Goal: Information Seeking & Learning: Get advice/opinions

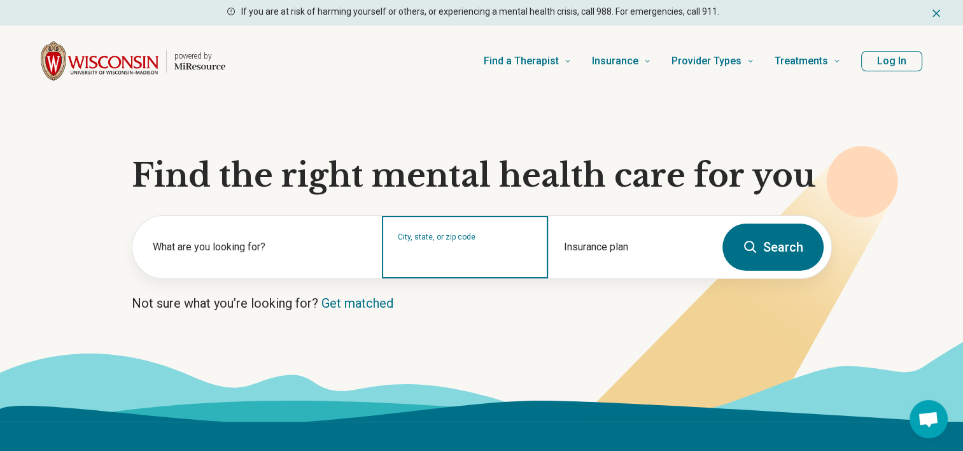
click at [465, 257] on input "City, state, or zip code" at bounding box center [465, 255] width 135 height 15
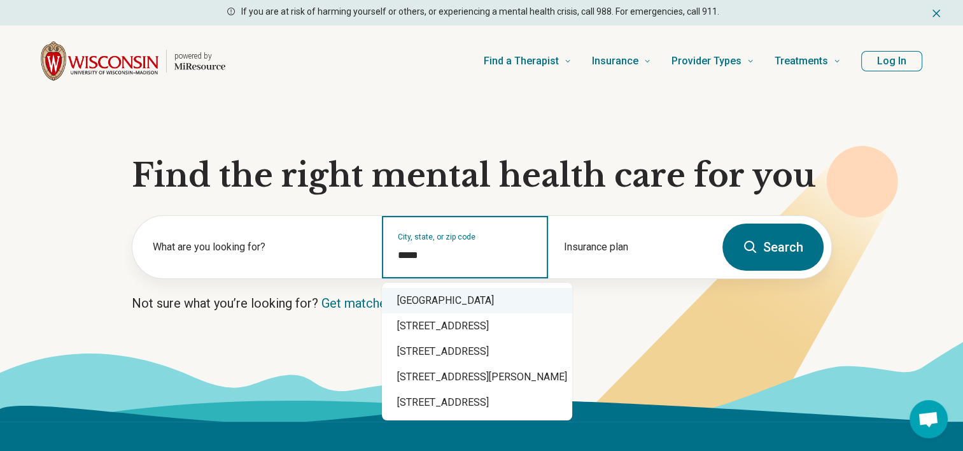
click at [447, 300] on div "Madison, WI 53703" at bounding box center [477, 300] width 190 height 25
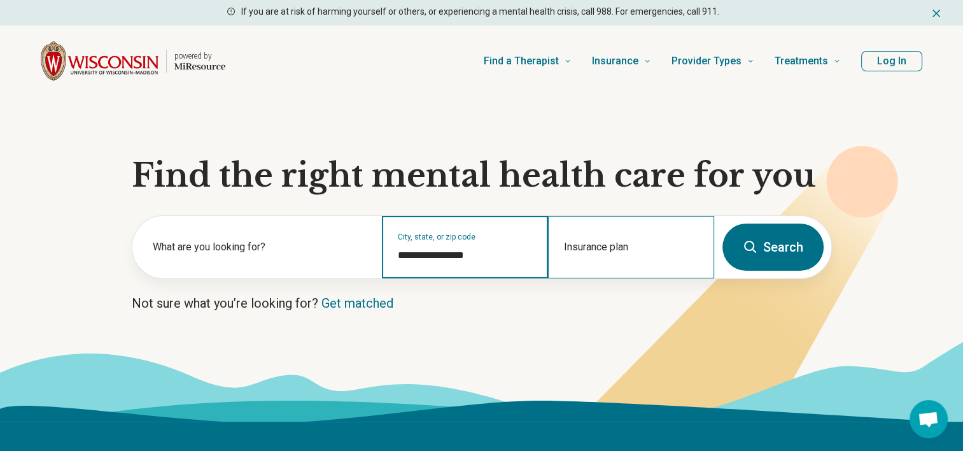
type input "**********"
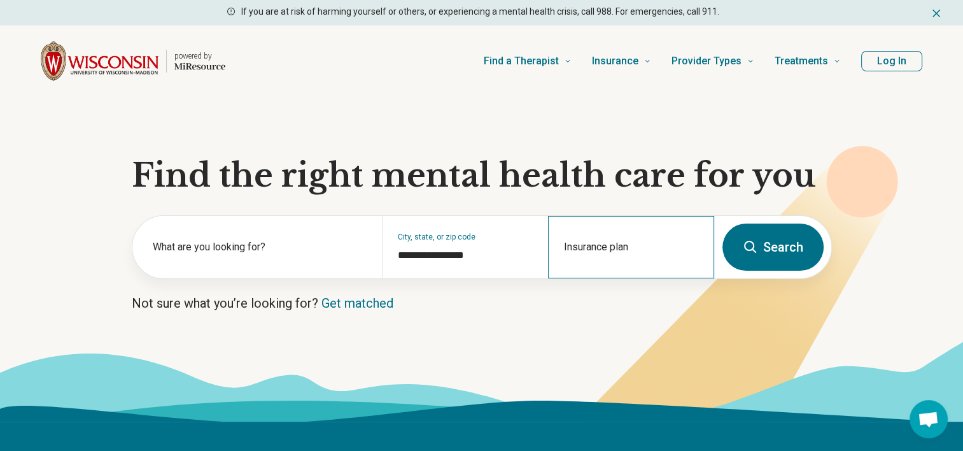
click at [614, 241] on div "Insurance plan" at bounding box center [631, 247] width 166 height 62
type input "*"
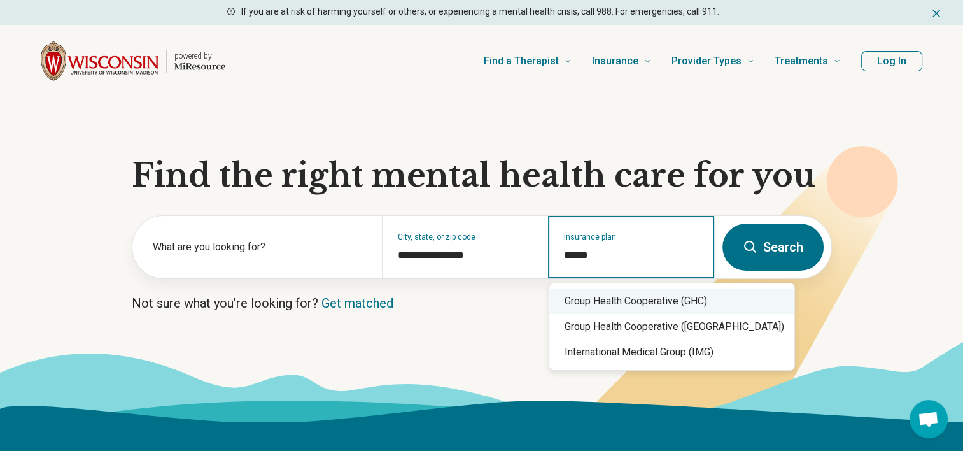
click at [617, 306] on div "Group Health Cooperative (GHC)" at bounding box center [671, 300] width 245 height 25
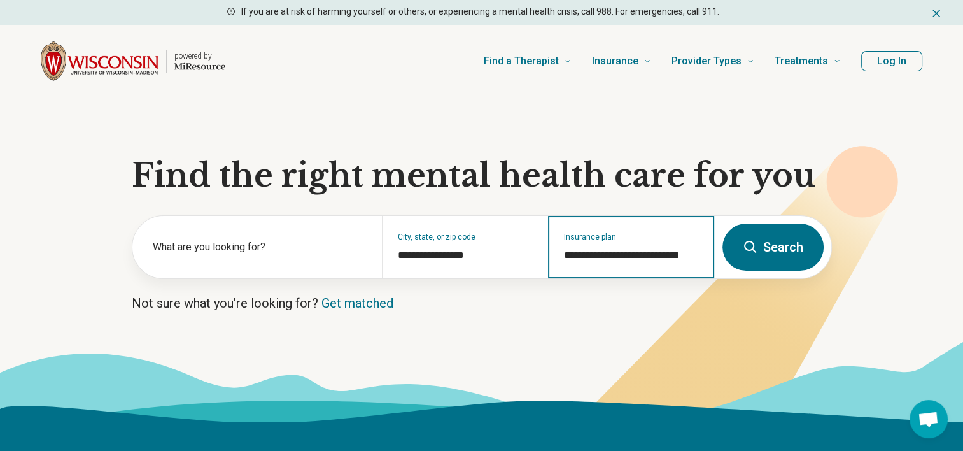
type input "**********"
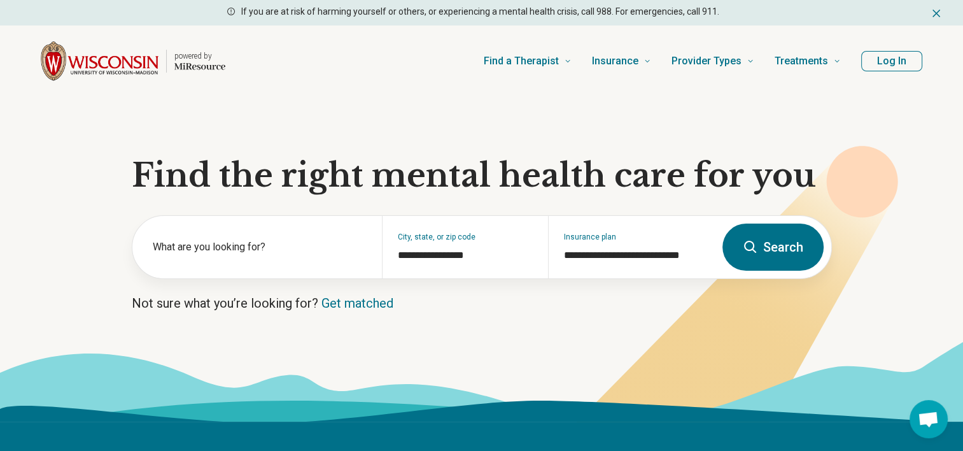
click at [776, 230] on button "Search" at bounding box center [773, 246] width 101 height 47
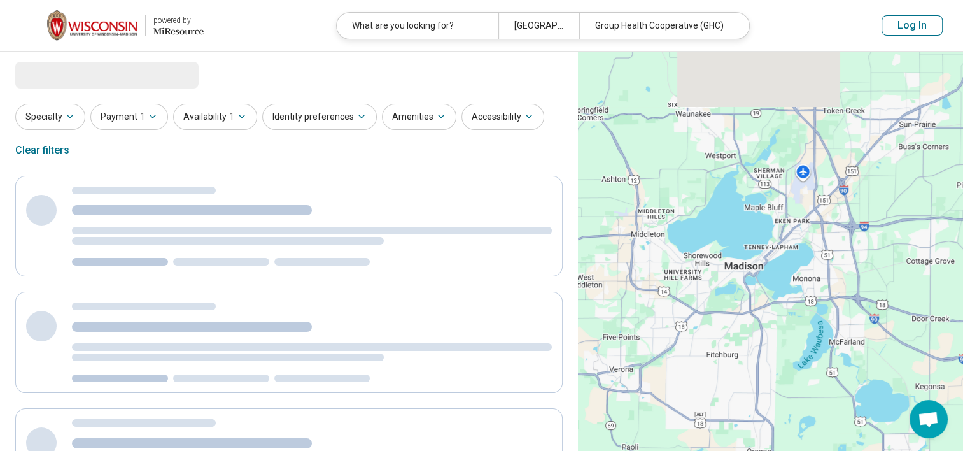
select select "***"
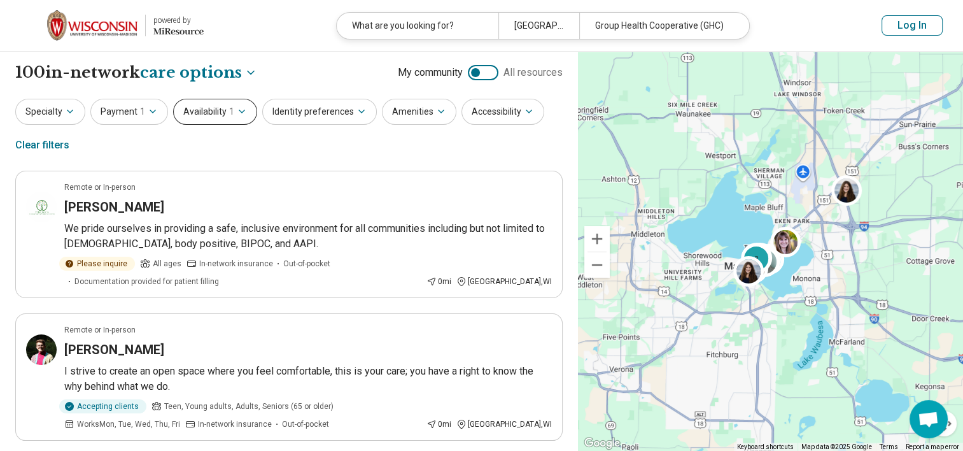
click at [216, 115] on button "Availability 1" at bounding box center [215, 112] width 84 height 26
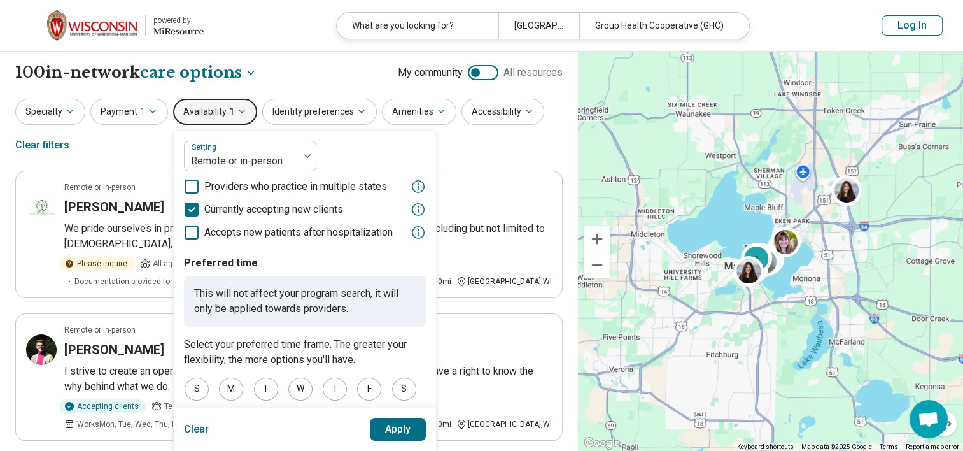
click at [216, 115] on button "Availability 1" at bounding box center [215, 112] width 84 height 26
click at [493, 152] on div "Specialty Payment 1 Availability 1 Setting Remote or in-person Providers who pr…" at bounding box center [288, 130] width 547 height 62
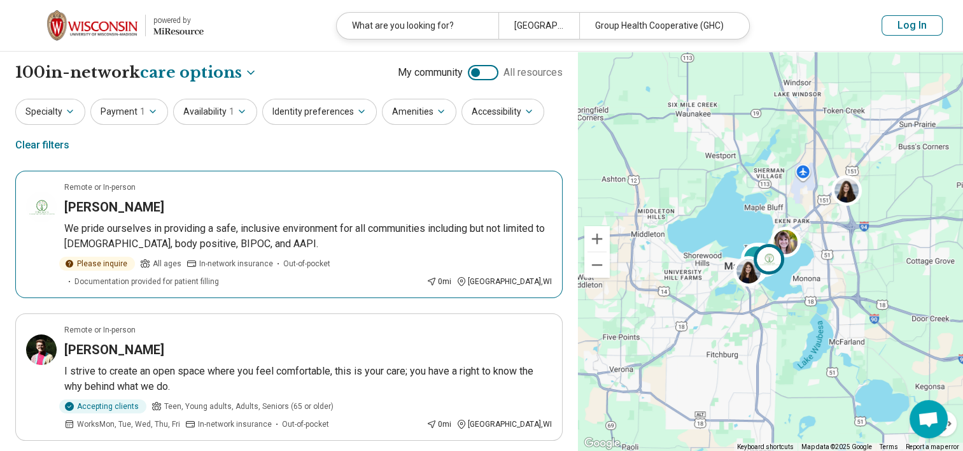
click at [421, 286] on div "Please inquire All ages In-network insurance Out-of-pocket Documentation provid…" at bounding box center [242, 272] width 357 height 31
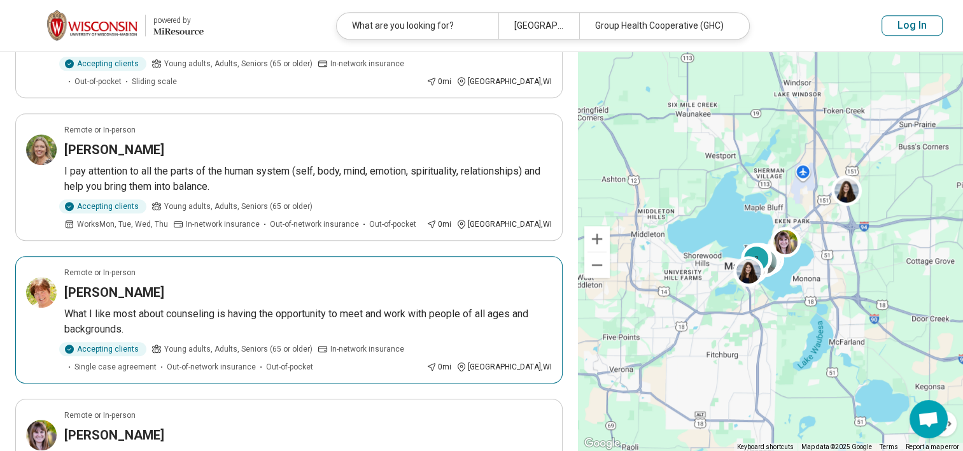
scroll to position [882, 0]
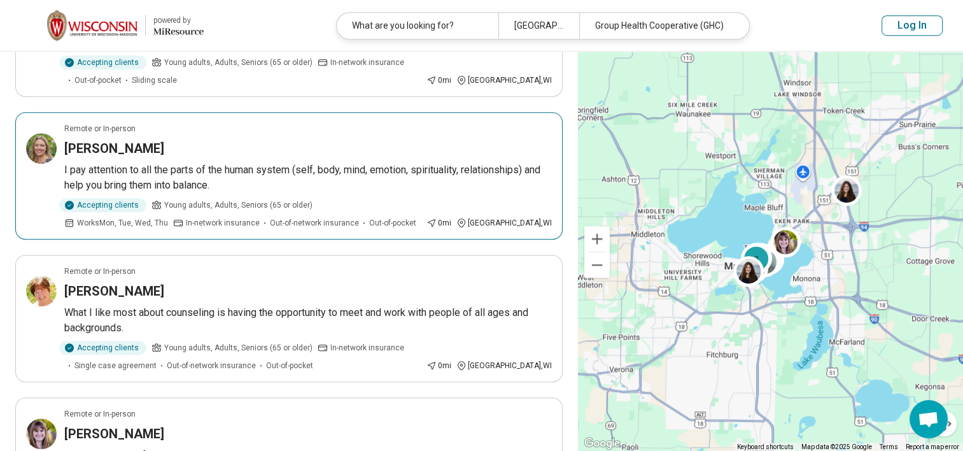
click at [421, 198] on div "Accepting clients Young adults, Adults, Seniors (65 or older) Works Mon, Tue, W…" at bounding box center [242, 213] width 357 height 31
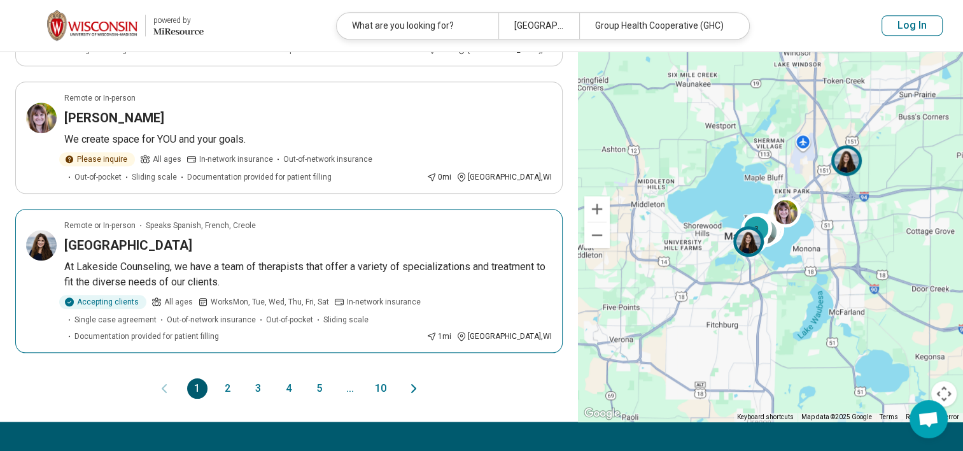
scroll to position [1255, 0]
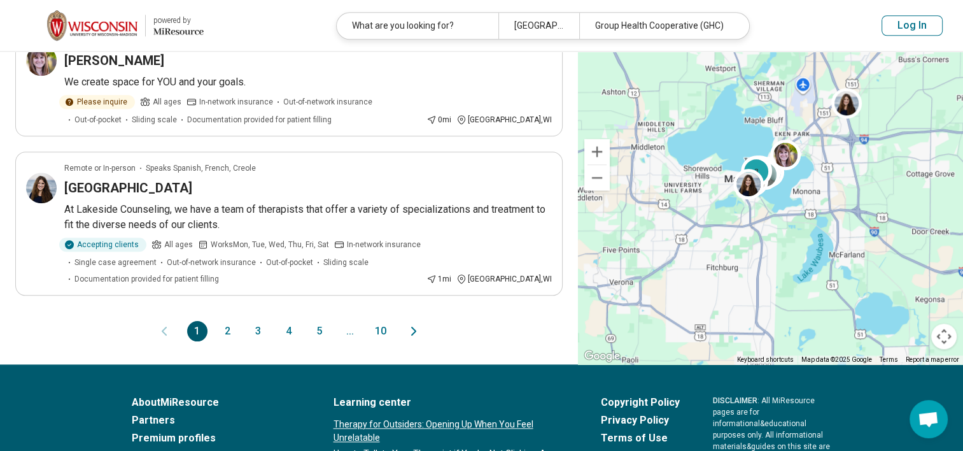
click at [231, 326] on button "2" at bounding box center [228, 331] width 20 height 20
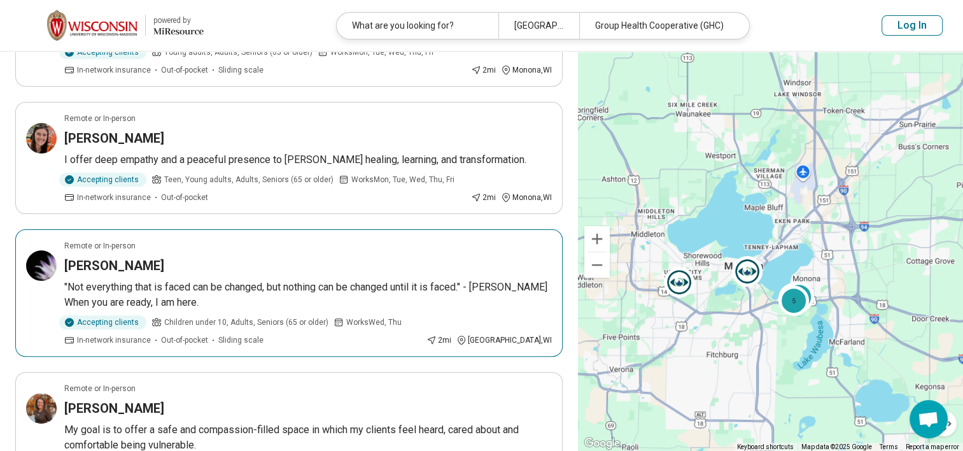
scroll to position [341, 0]
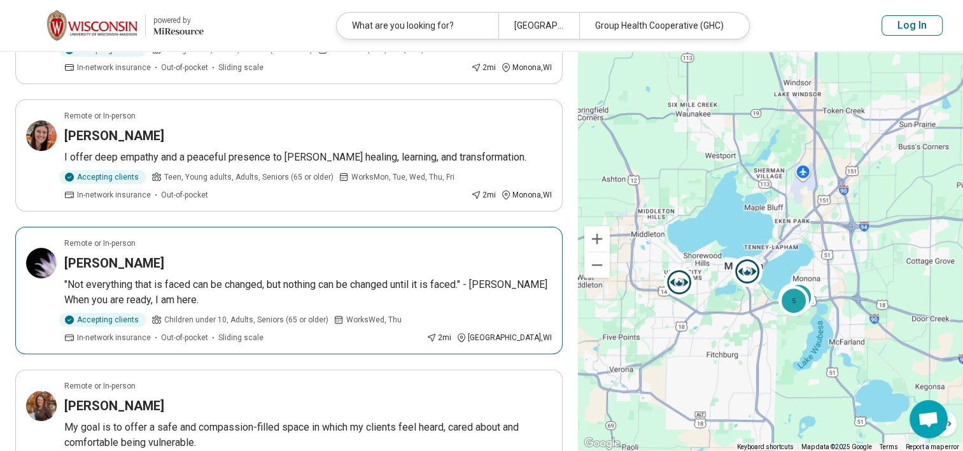
click at [403, 273] on article "Remote or In-person Tammy Conrad "Not everything that is faced can be changed, …" at bounding box center [288, 290] width 547 height 127
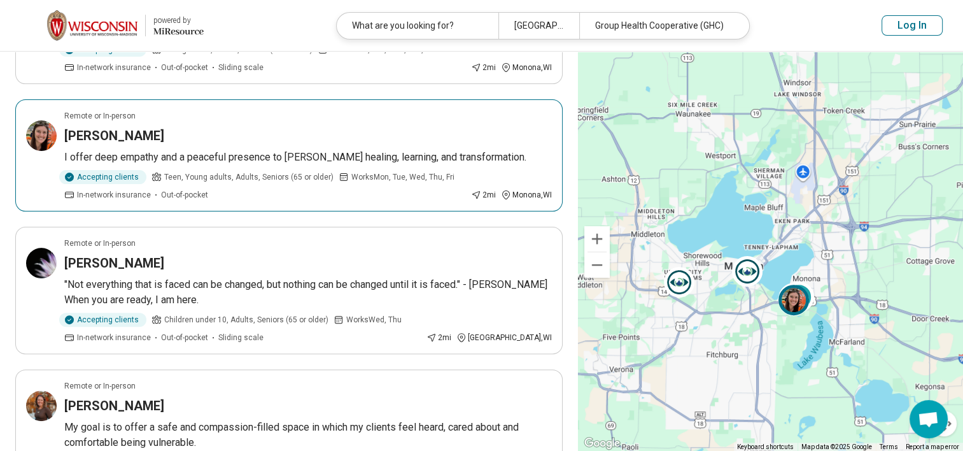
scroll to position [0, 0]
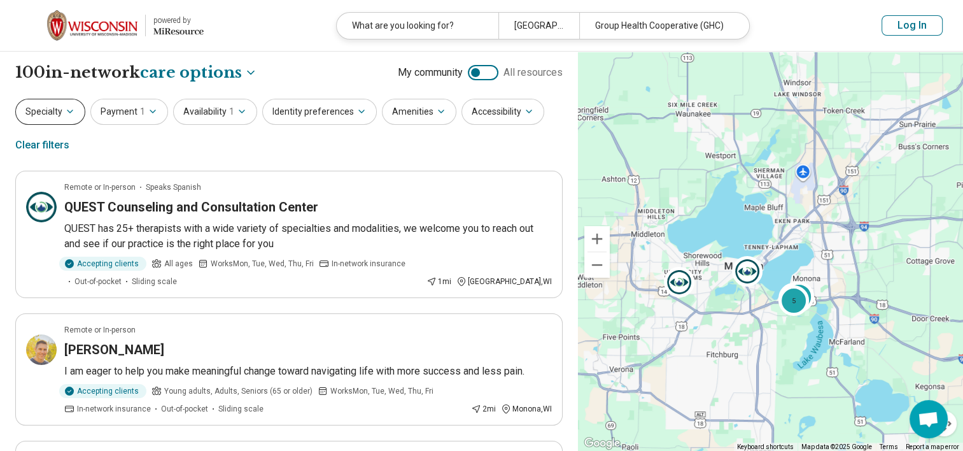
click at [64, 118] on button "Specialty" at bounding box center [50, 112] width 70 height 26
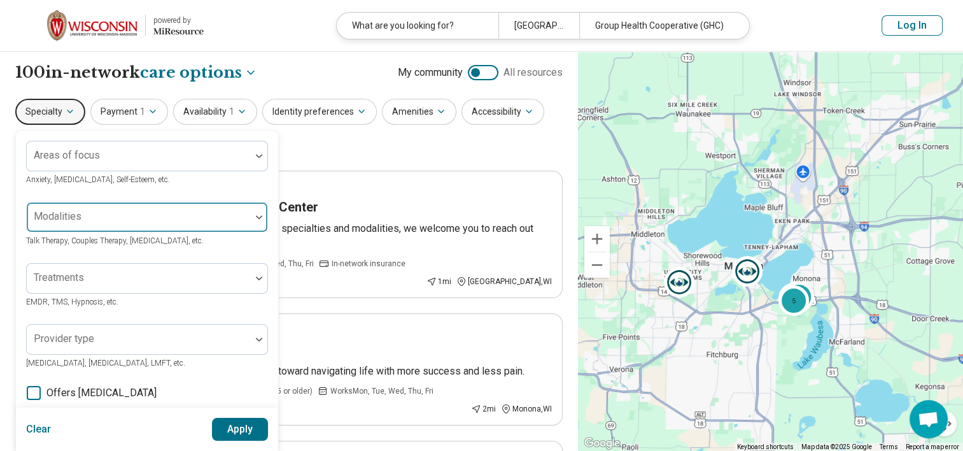
click at [124, 219] on div at bounding box center [139, 222] width 214 height 18
click at [331, 148] on div "Specialty Areas of focus Anxiety, Depression, Self-Esteem, etc. Modalities Talk…" at bounding box center [288, 130] width 547 height 62
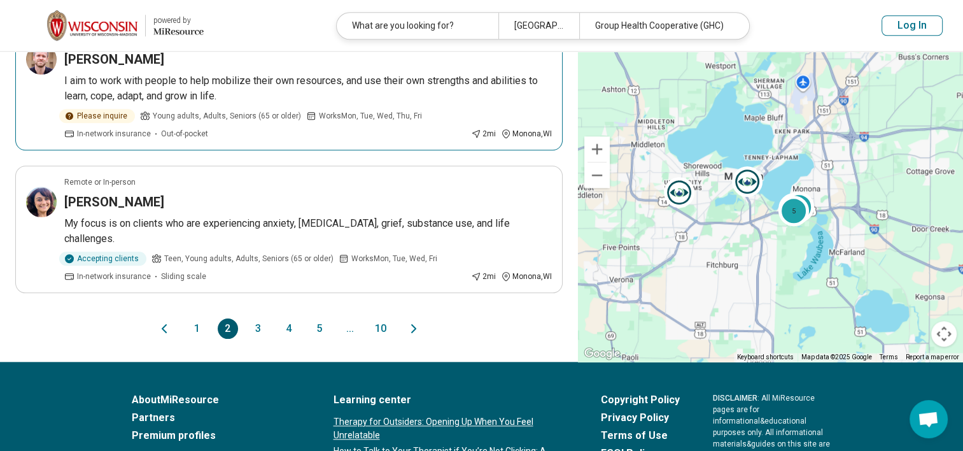
scroll to position [1258, 0]
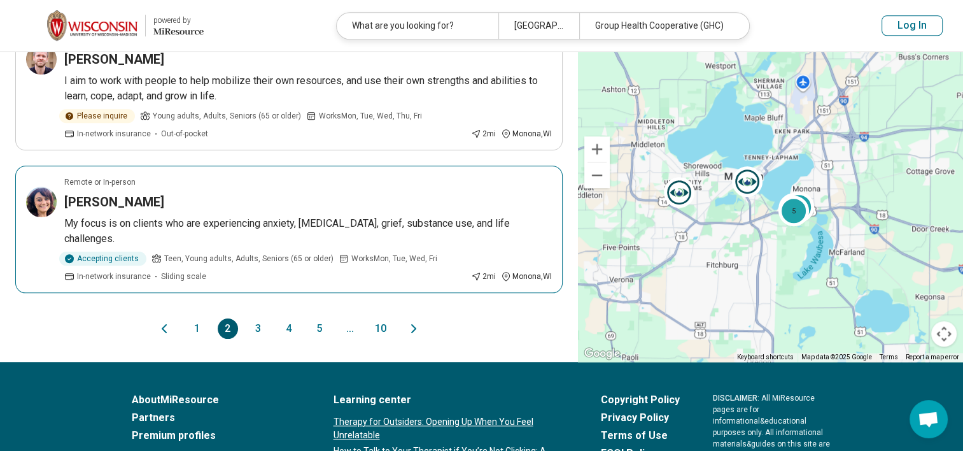
click at [357, 193] on div "[PERSON_NAME]" at bounding box center [308, 202] width 488 height 18
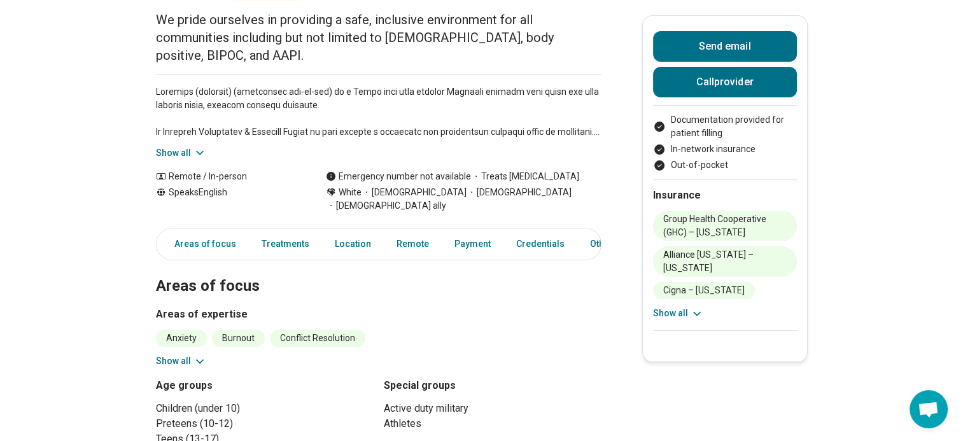
scroll to position [185, 0]
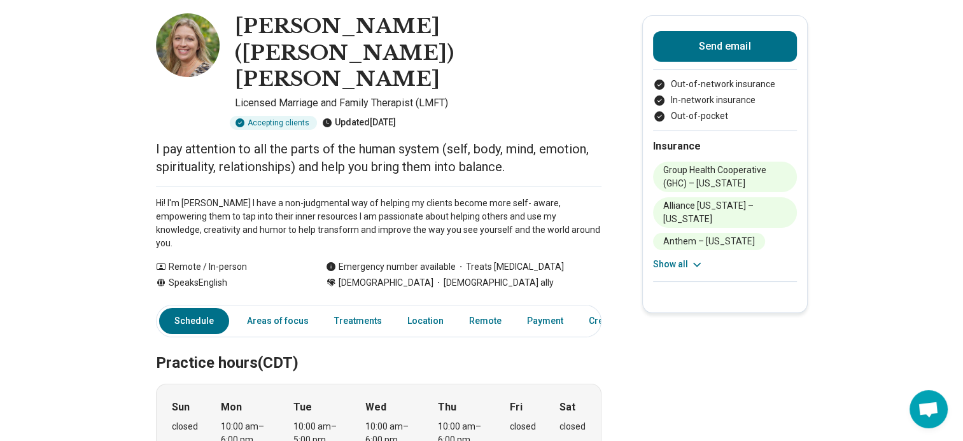
scroll to position [38, 0]
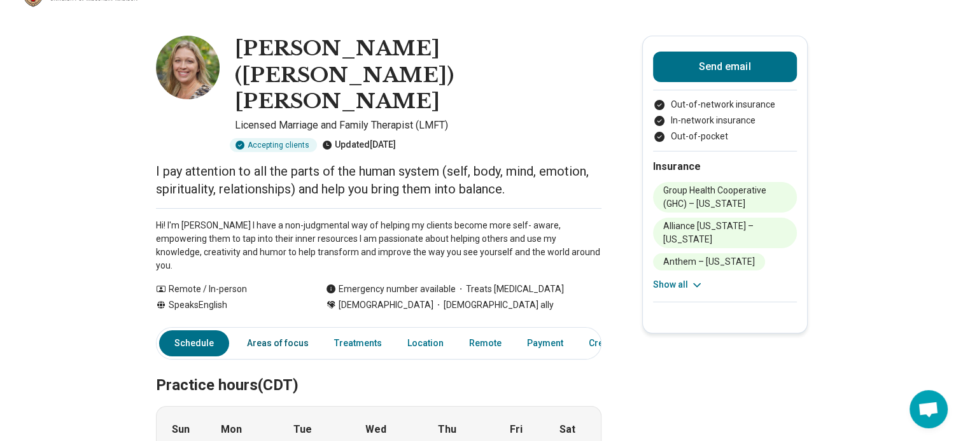
click at [275, 330] on link "Areas of focus" at bounding box center [277, 343] width 77 height 26
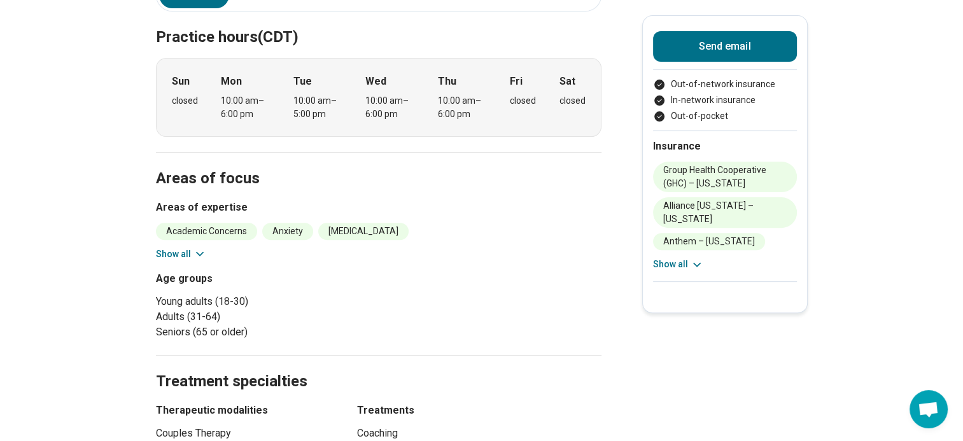
scroll to position [457, 0]
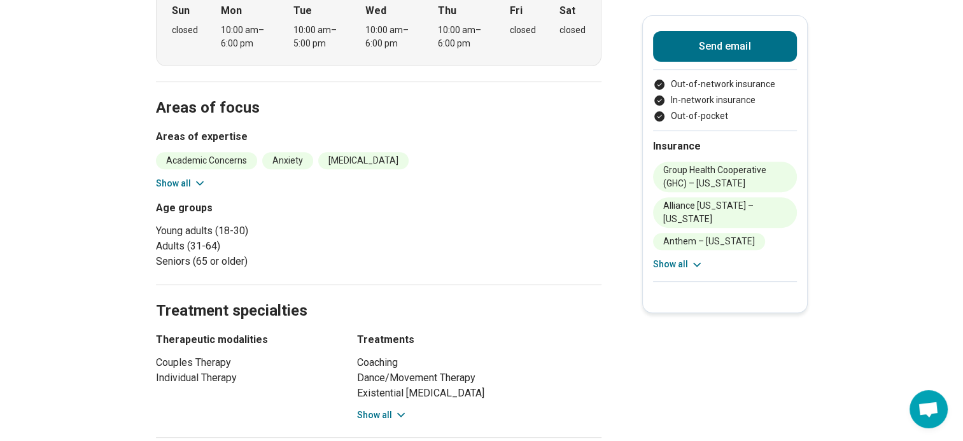
click at [197, 152] on div "Academic Concerns Anxiety Autism Depression Gender Identity Loneliness/Isolatio…" at bounding box center [379, 171] width 446 height 38
click at [197, 177] on icon at bounding box center [200, 183] width 13 height 13
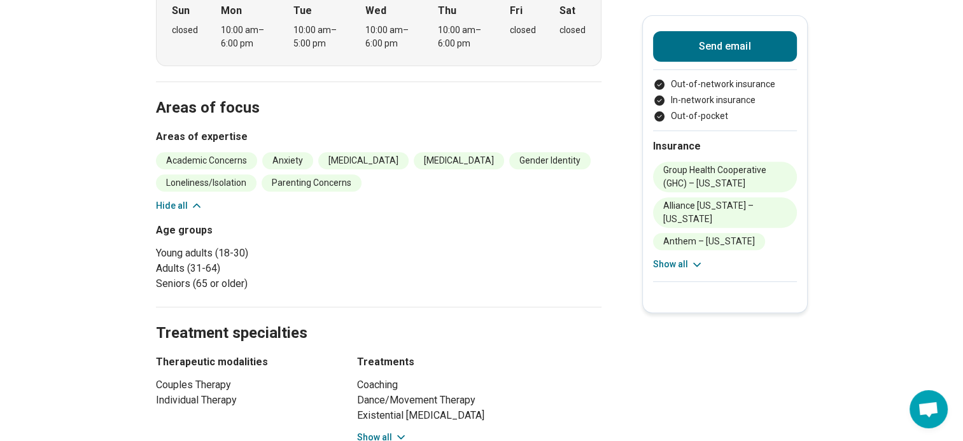
click at [195, 199] on icon at bounding box center [196, 205] width 13 height 13
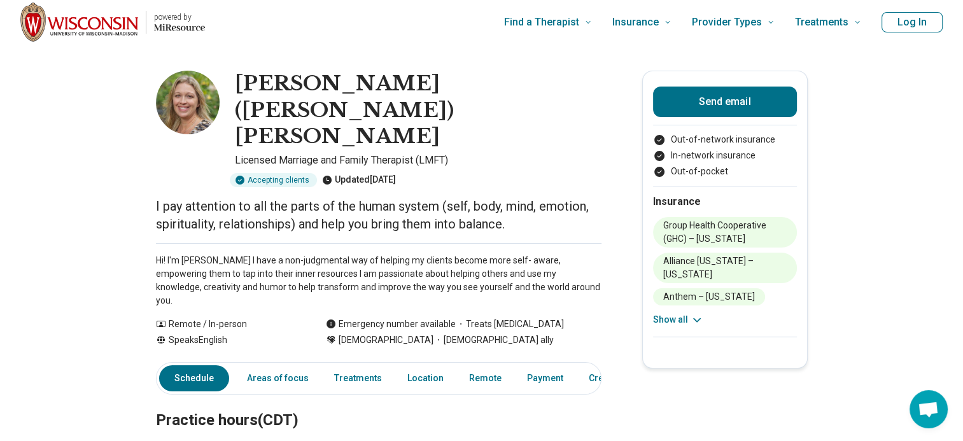
scroll to position [0, 0]
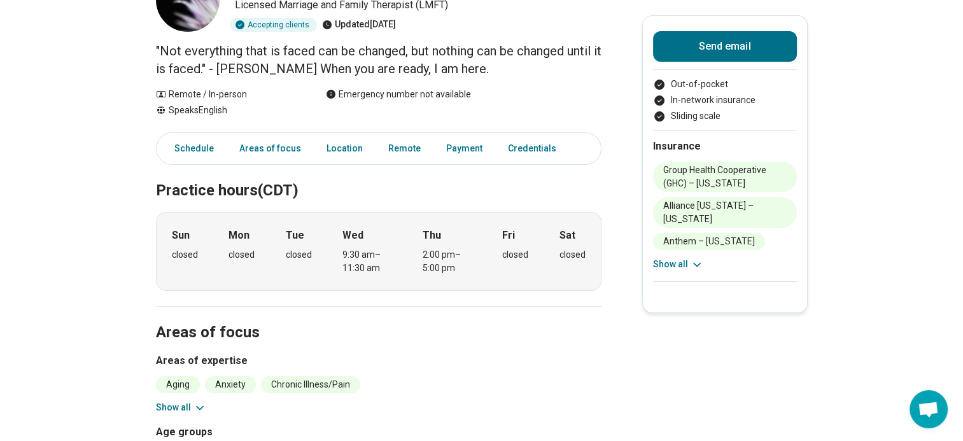
scroll to position [127, 0]
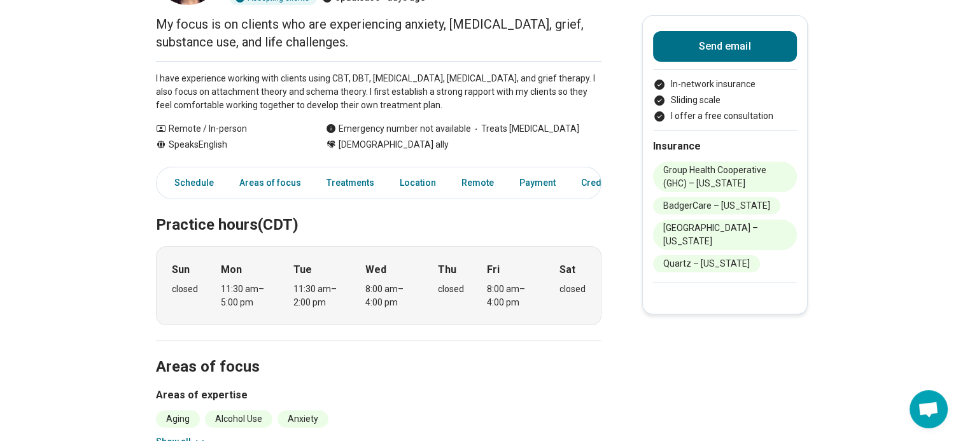
scroll to position [132, 0]
